Goal: Information Seeking & Learning: Understand process/instructions

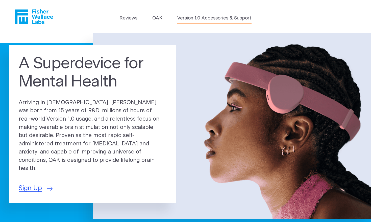
click at [190, 17] on link "Version 1.0 Accessories & Support" at bounding box center [214, 18] width 74 height 7
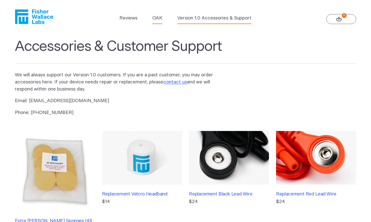
click at [156, 17] on link "OAK" at bounding box center [157, 18] width 10 height 7
click at [38, 16] on icon "Fisher Wallace" at bounding box center [36, 16] width 35 height 15
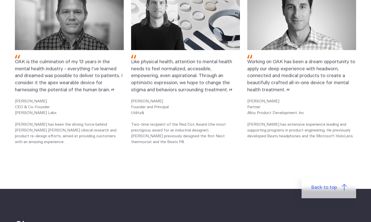
scroll to position [653, 0]
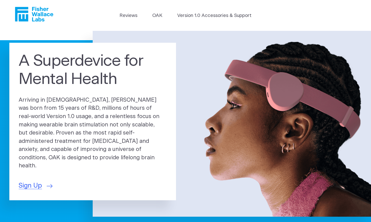
scroll to position [3, 0]
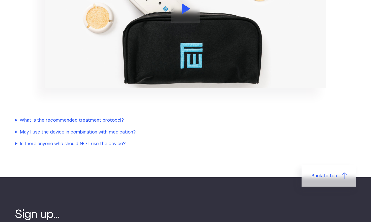
scroll to position [589, 0]
drag, startPoint x: 50, startPoint y: 117, endPoint x: 40, endPoint y: 117, distance: 10.1
click at [40, 117] on summary "What is the recommended treatment protocol?" at bounding box center [121, 120] width 212 height 7
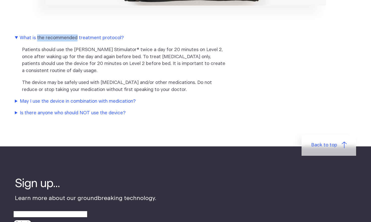
scroll to position [672, 0]
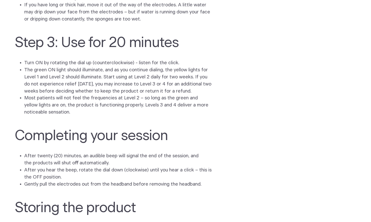
scroll to position [780, 0]
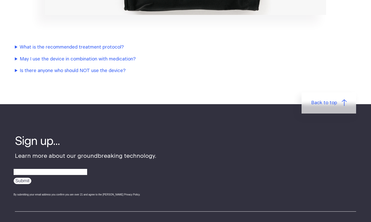
scroll to position [663, 0]
